Goal: Find specific page/section: Find specific page/section

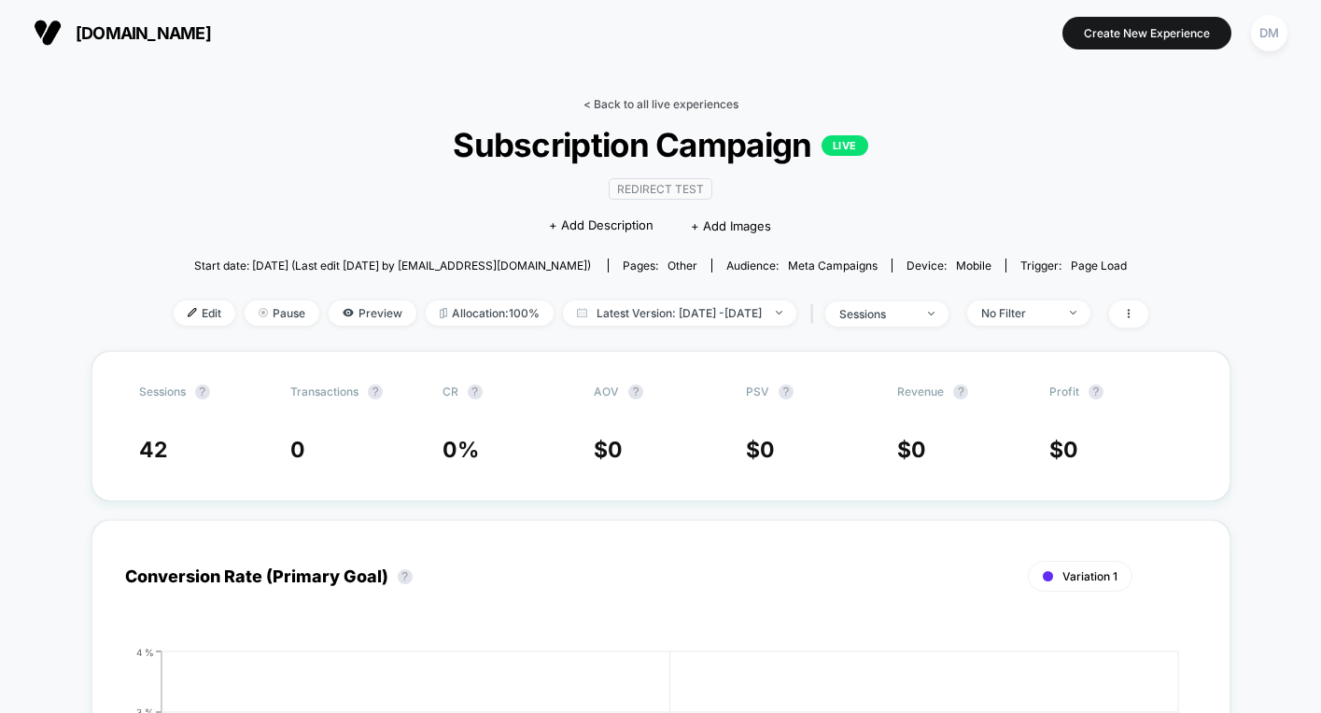
click at [611, 98] on link "< Back to all live experiences" at bounding box center [660, 104] width 155 height 14
